Goal: Task Accomplishment & Management: Use online tool/utility

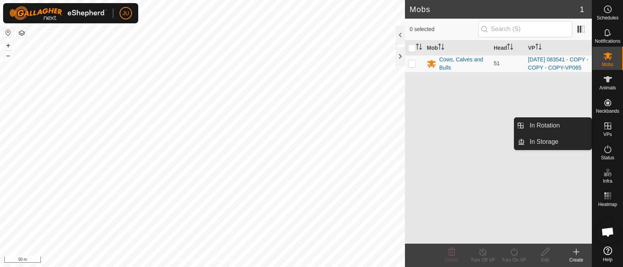
click at [608, 127] on icon at bounding box center [607, 126] width 7 height 7
click at [551, 126] on link "In Rotation" at bounding box center [558, 126] width 67 height 16
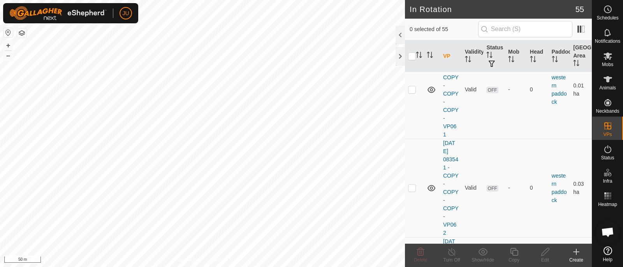
scroll to position [5241, 0]
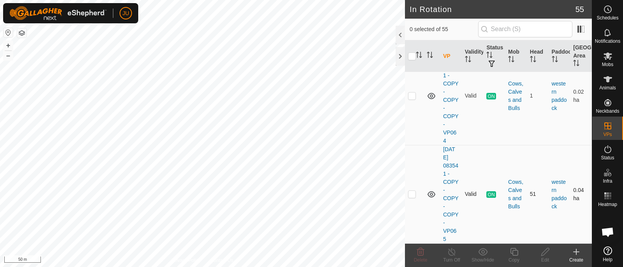
click at [413, 194] on p-checkbox at bounding box center [412, 194] width 8 height 6
checkbox input "true"
click at [512, 252] on icon at bounding box center [514, 252] width 8 height 8
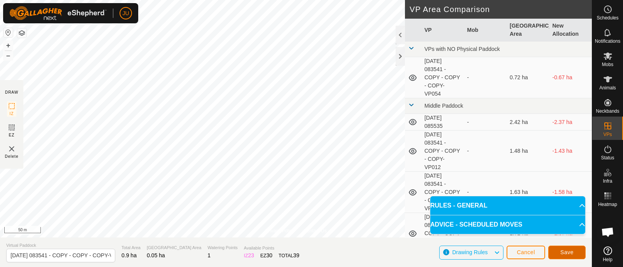
click at [567, 249] on span "Save" at bounding box center [566, 252] width 13 height 6
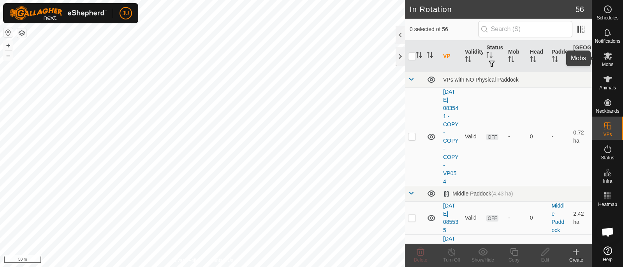
drag, startPoint x: 606, startPoint y: 56, endPoint x: 594, endPoint y: 56, distance: 12.1
click at [602, 56] on es-mob-svg-icon at bounding box center [608, 56] width 14 height 12
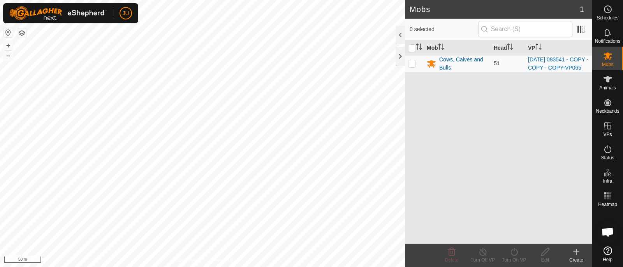
click at [413, 67] on p-checkbox at bounding box center [412, 63] width 8 height 6
checkbox input "true"
click at [518, 251] on icon at bounding box center [514, 252] width 10 height 9
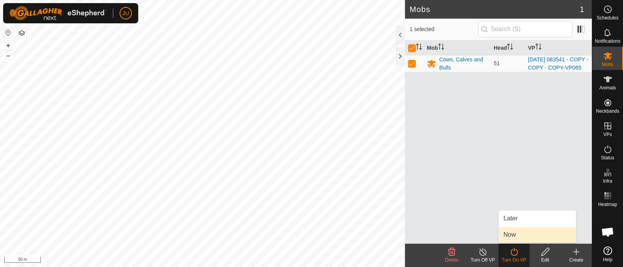
click at [519, 232] on link "Now" at bounding box center [537, 235] width 77 height 16
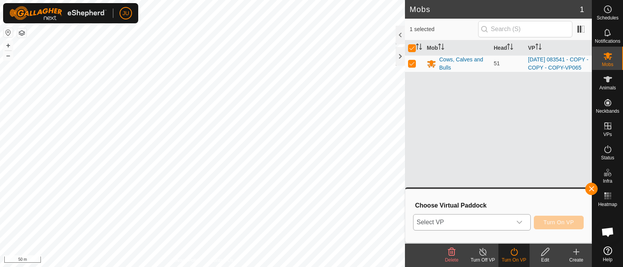
click at [500, 219] on span "Select VP" at bounding box center [462, 223] width 98 height 16
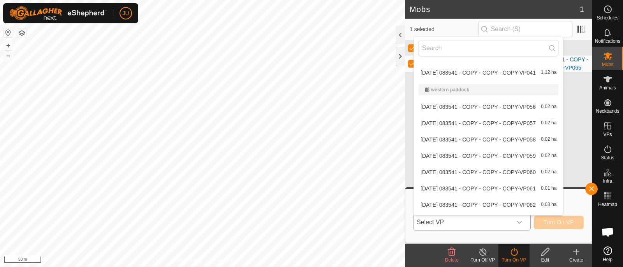
scroll to position [831, 0]
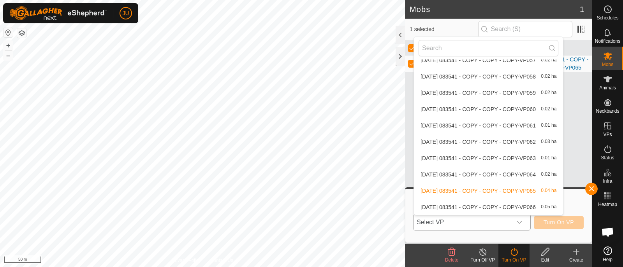
click at [482, 205] on li "[DATE] 083541 - COPY - COPY - COPY-VP066 0.05 ha" at bounding box center [488, 208] width 149 height 16
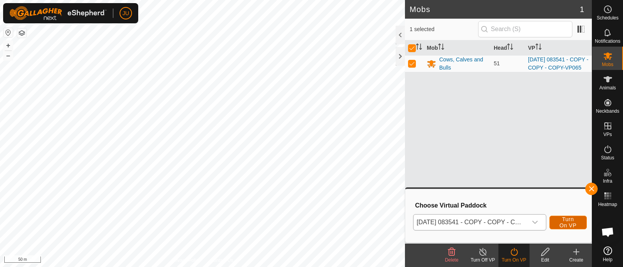
click at [572, 221] on span "Turn On VP" at bounding box center [568, 222] width 18 height 12
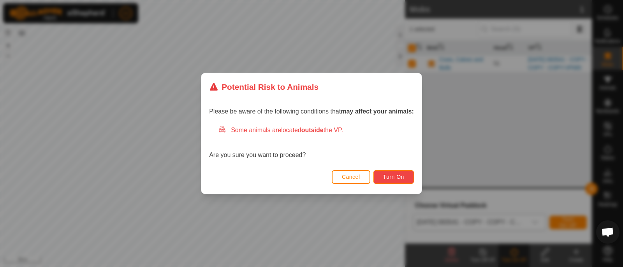
click at [399, 174] on span "Turn On" at bounding box center [393, 177] width 21 height 6
